Goal: Information Seeking & Learning: Learn about a topic

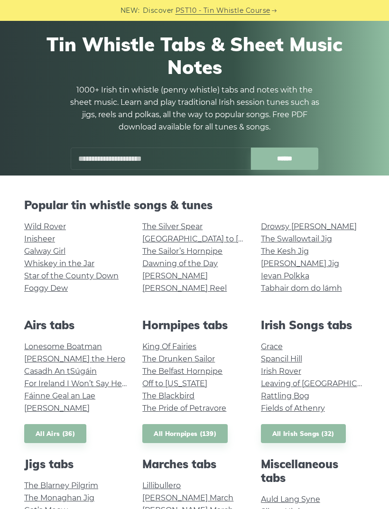
scroll to position [52, 0]
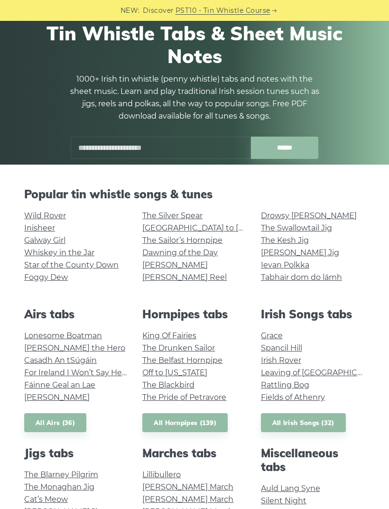
click at [109, 368] on link "For Ireland I Won’t Say Her Name" at bounding box center [87, 372] width 126 height 9
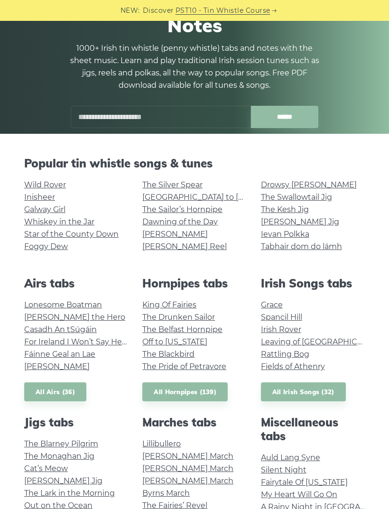
click at [265, 313] on link "Spancil Hill" at bounding box center [281, 316] width 41 height 9
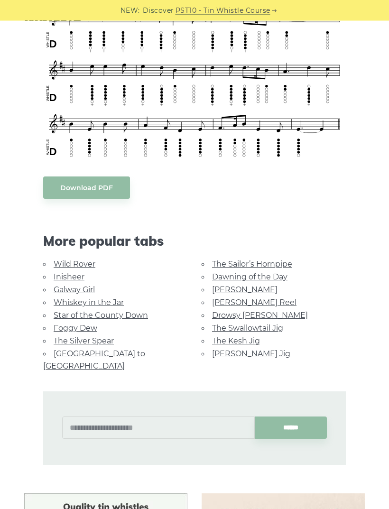
scroll to position [349, 0]
click at [87, 262] on link "Wild Rover" at bounding box center [75, 263] width 42 height 9
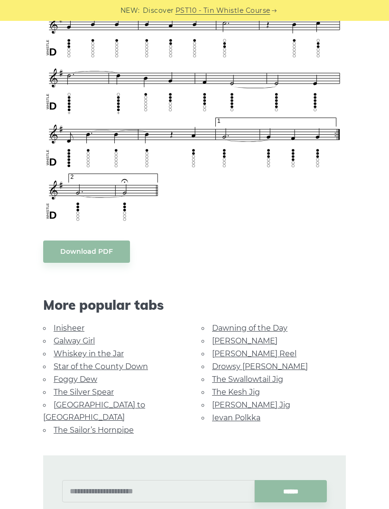
scroll to position [604, 0]
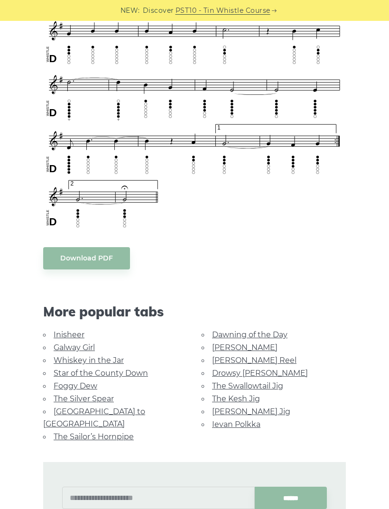
click at [74, 332] on link "Inisheer" at bounding box center [69, 334] width 31 height 9
